Goal: Information Seeking & Learning: Learn about a topic

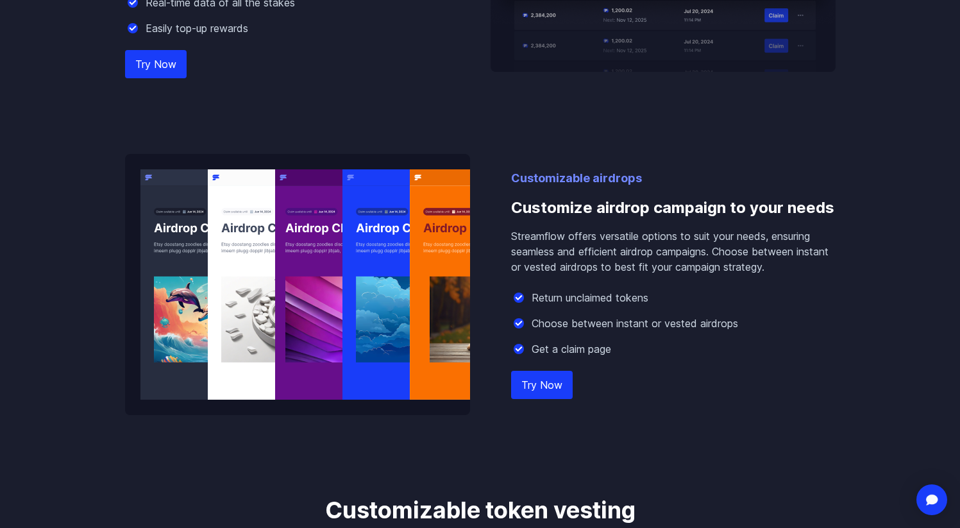
scroll to position [1460, 0]
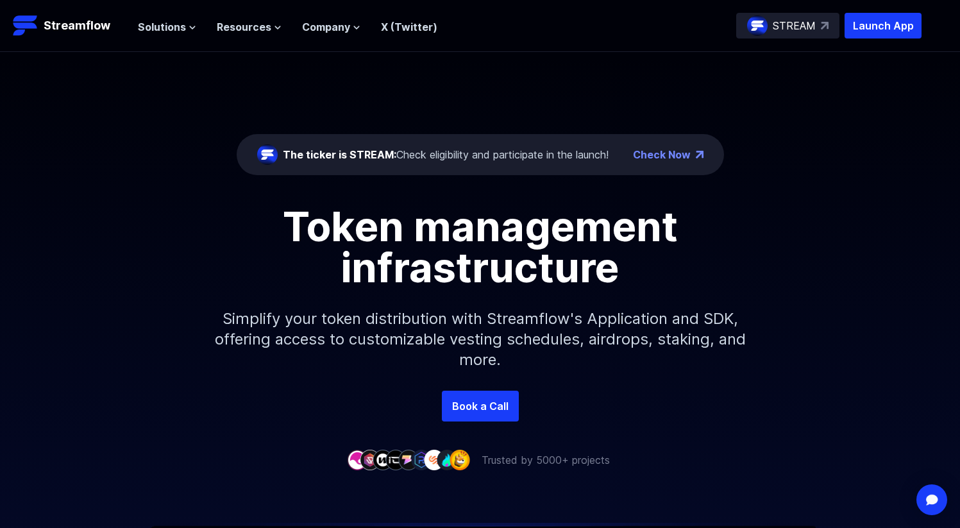
click at [446, 240] on h1 "Token management infrastructure" at bounding box center [480, 247] width 577 height 82
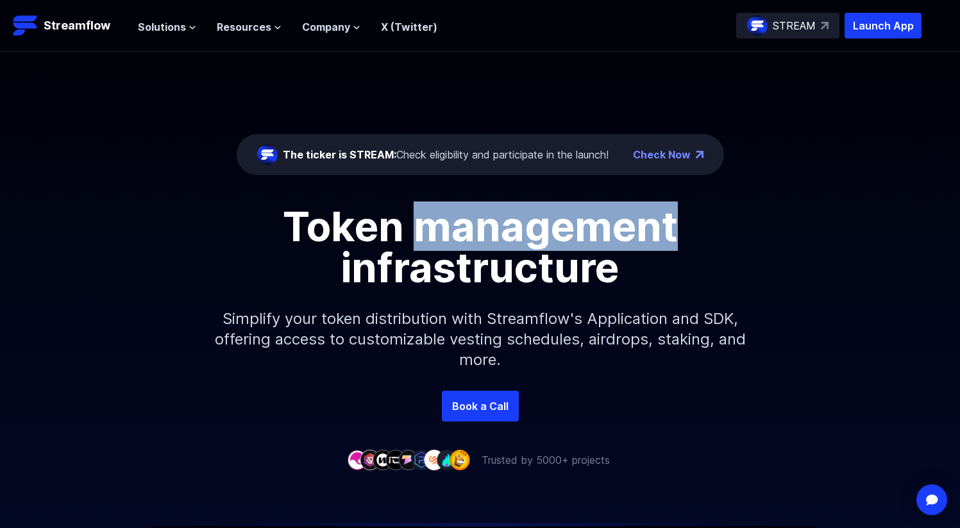
click at [446, 240] on h1 "Token management infrastructure" at bounding box center [480, 247] width 577 height 82
click at [755, 17] on img at bounding box center [757, 25] width 21 height 21
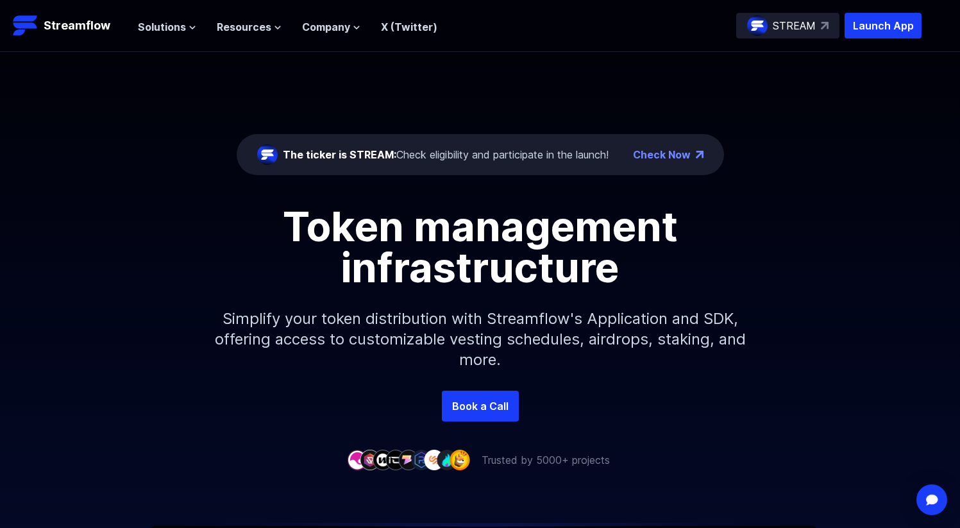
click at [176, 35] on div "Solutions Overview Streamflow features an all-in-one token distribution platfor…" at bounding box center [287, 26] width 299 height 26
click at [176, 22] on span "Solutions" at bounding box center [162, 26] width 48 height 15
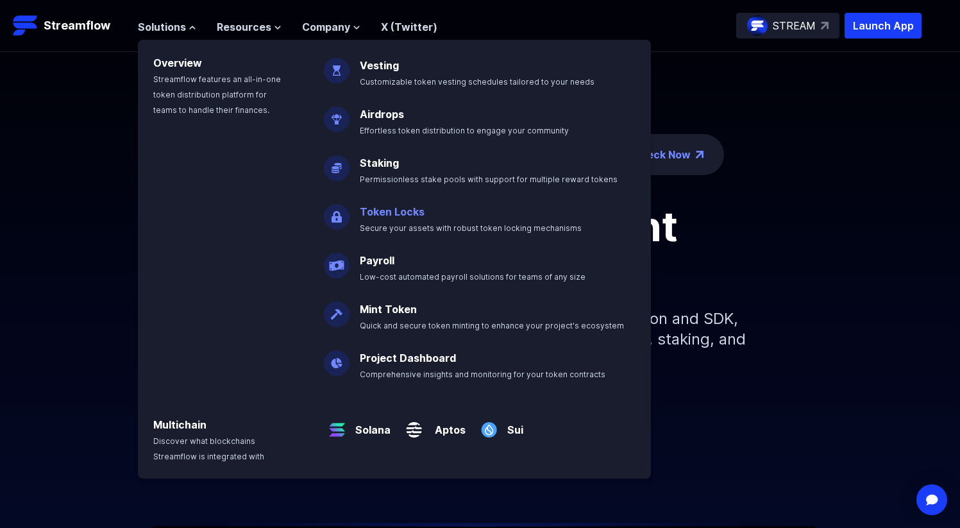
click at [371, 206] on link "Token Locks" at bounding box center [392, 211] width 65 height 13
